Goal: Use online tool/utility: Utilize a website feature to perform a specific function

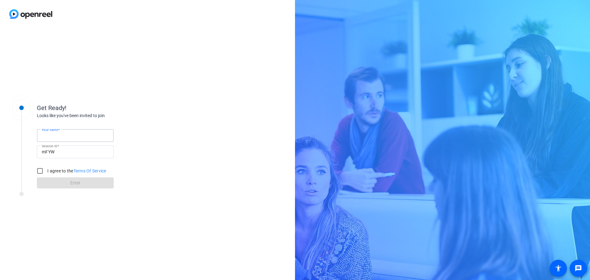
type input "[PERSON_NAME]"
click at [41, 171] on input "I agree to the Terms Of Service" at bounding box center [40, 171] width 12 height 12
checkbox input "true"
click at [80, 181] on span "Enter" at bounding box center [75, 183] width 10 height 6
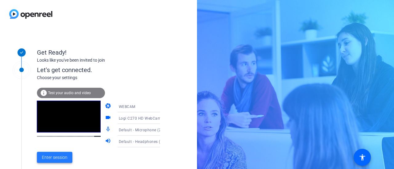
click at [57, 155] on span "Enter session" at bounding box center [55, 158] width 26 height 6
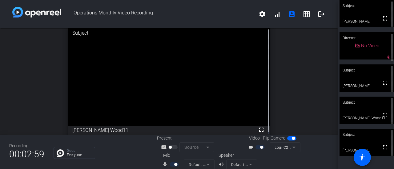
click at [169, 164] on div at bounding box center [174, 165] width 10 height 4
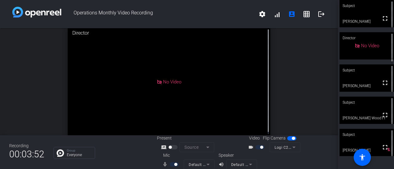
click at [170, 165] on div at bounding box center [174, 165] width 10 height 4
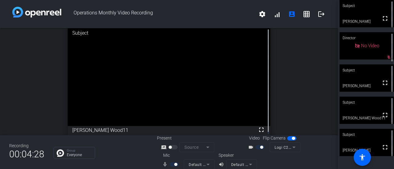
click at [170, 164] on div at bounding box center [174, 165] width 10 height 4
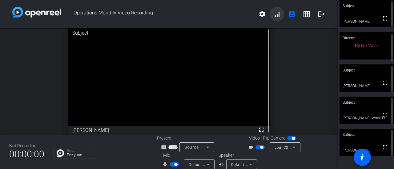
click at [274, 14] on span at bounding box center [276, 14] width 15 height 15
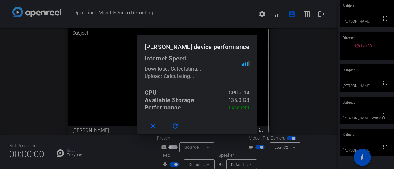
click at [300, 62] on div at bounding box center [197, 84] width 394 height 169
